Goal: Task Accomplishment & Management: Use online tool/utility

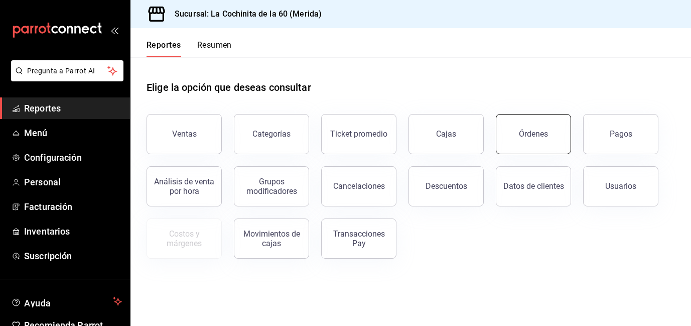
click at [550, 147] on button "Órdenes" at bounding box center [533, 134] width 75 height 40
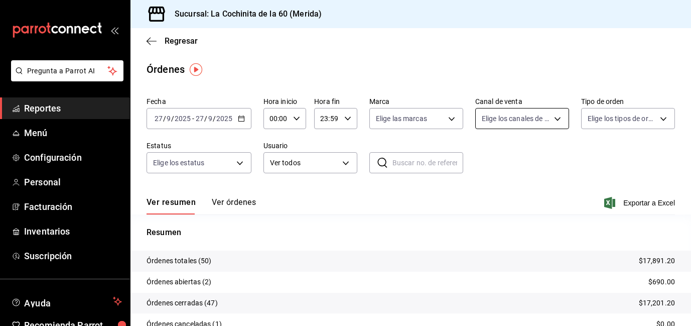
click at [519, 118] on body "Pregunta a Parrot AI Reportes Menú Configuración Personal Facturación Inventari…" at bounding box center [345, 163] width 691 height 326
click at [493, 193] on label at bounding box center [488, 191] width 13 height 9
click at [491, 193] on input "checkbox" at bounding box center [486, 191] width 9 height 9
checkbox input "false"
click at [487, 192] on input "checkbox" at bounding box center [486, 191] width 9 height 9
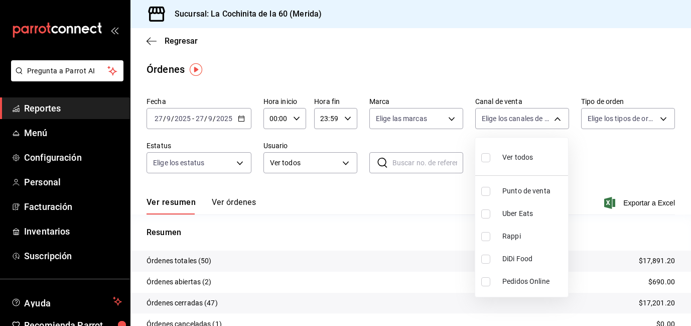
checkbox input "true"
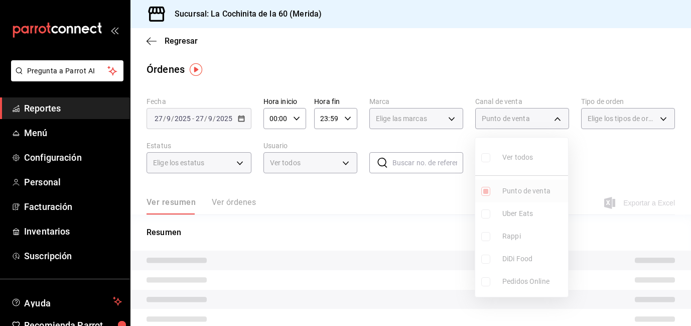
type input "PARROT"
